Goal: Transaction & Acquisition: Obtain resource

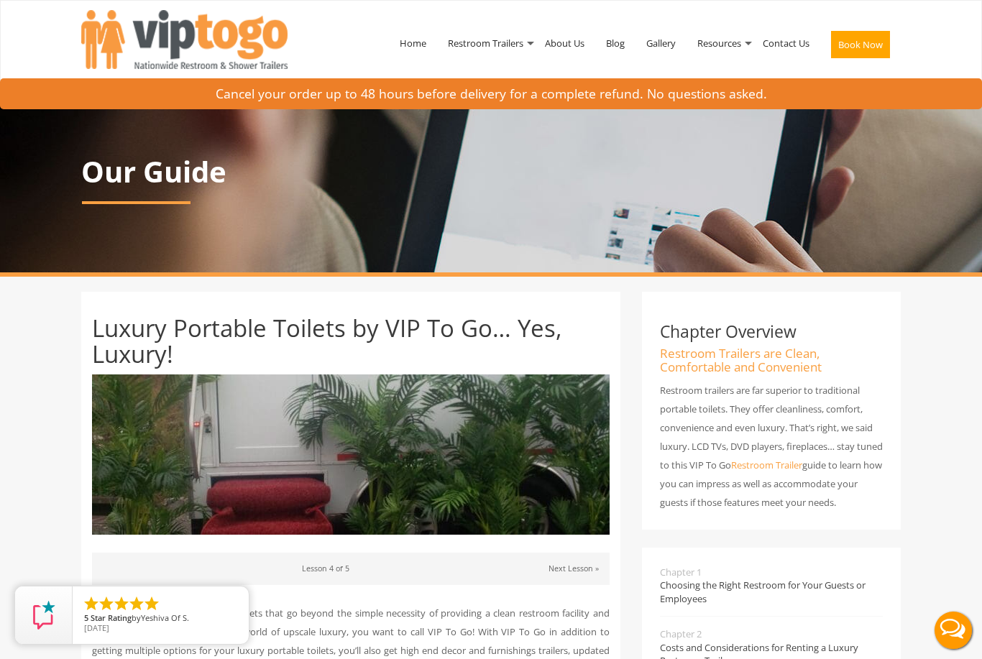
click at [527, 42] on span at bounding box center [530, 44] width 7 height 4
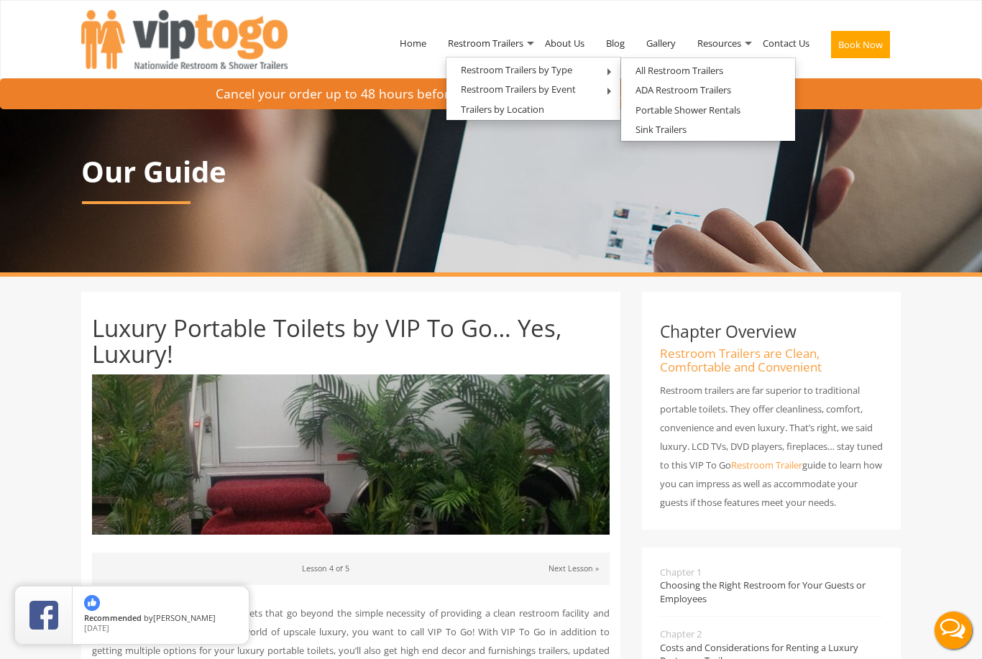
click at [693, 89] on link "ADA Restroom Trailers" at bounding box center [683, 90] width 124 height 18
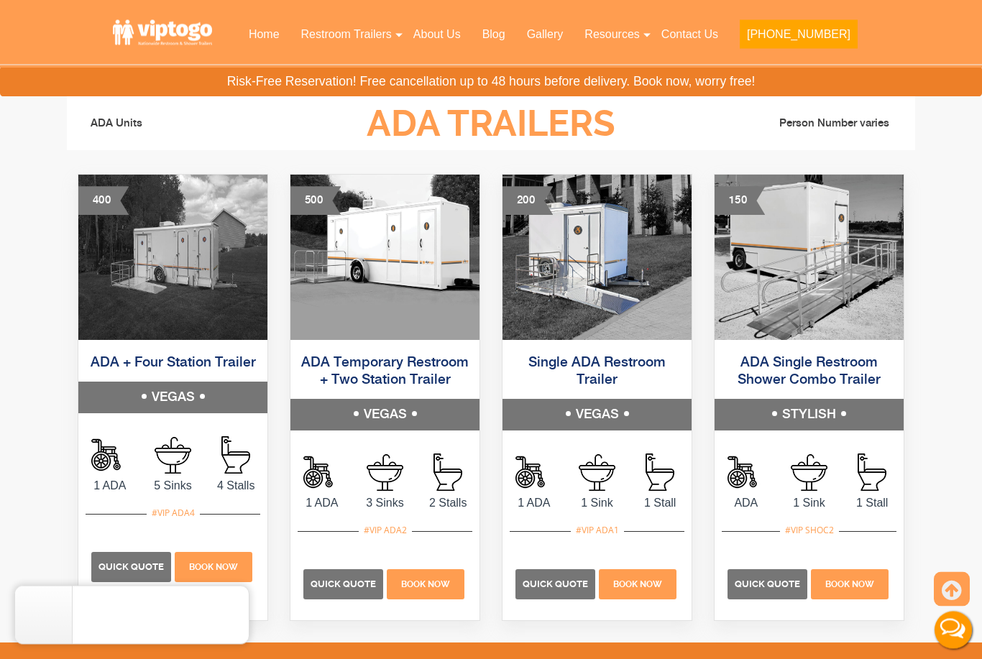
scroll to position [609, 0]
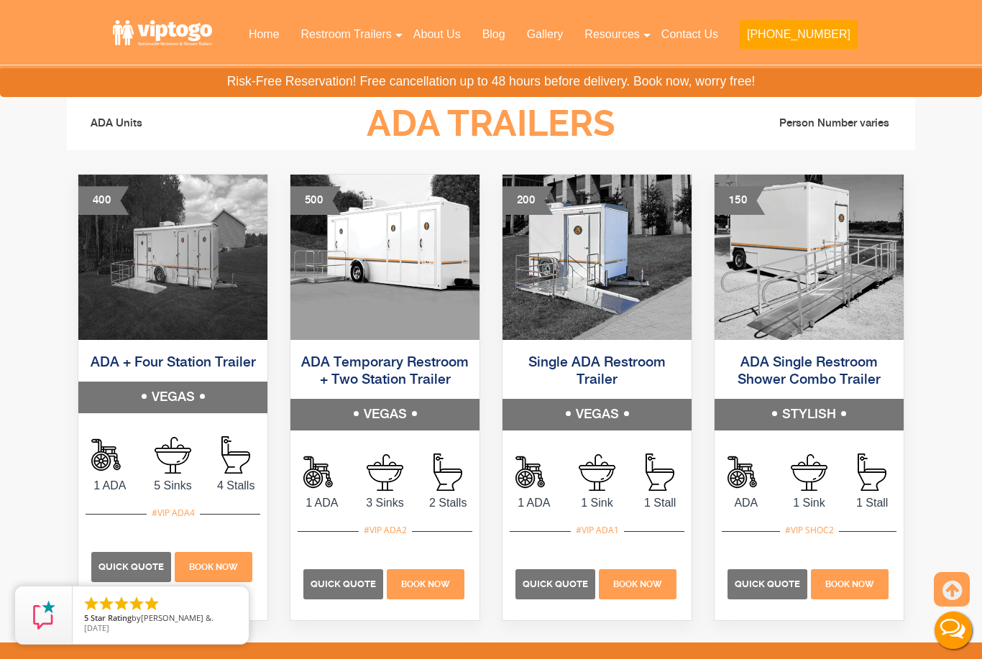
click at [392, 407] on h5 "VEGAS" at bounding box center [384, 415] width 189 height 32
click at [387, 280] on img at bounding box center [384, 257] width 189 height 165
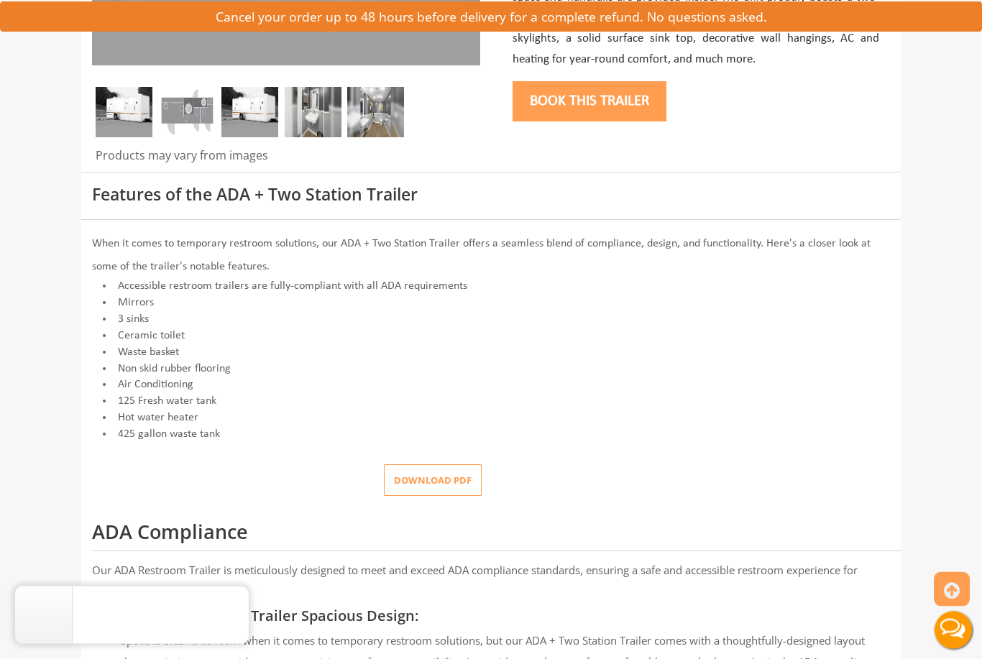
scroll to position [433, 0]
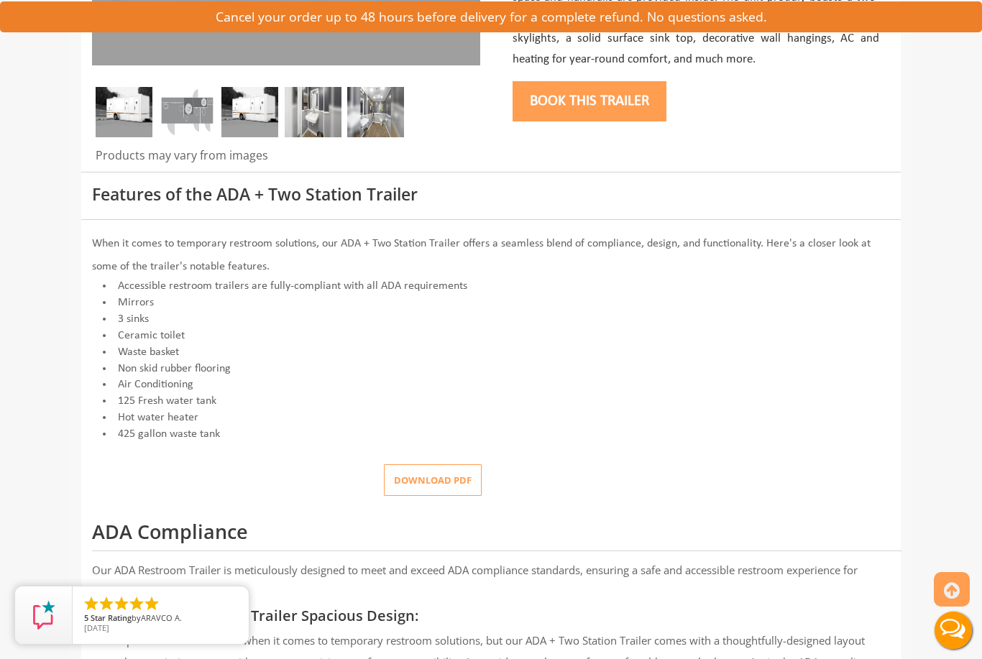
click at [428, 476] on button "Download pdf" at bounding box center [433, 480] width 98 height 32
